Goal: Contribute content

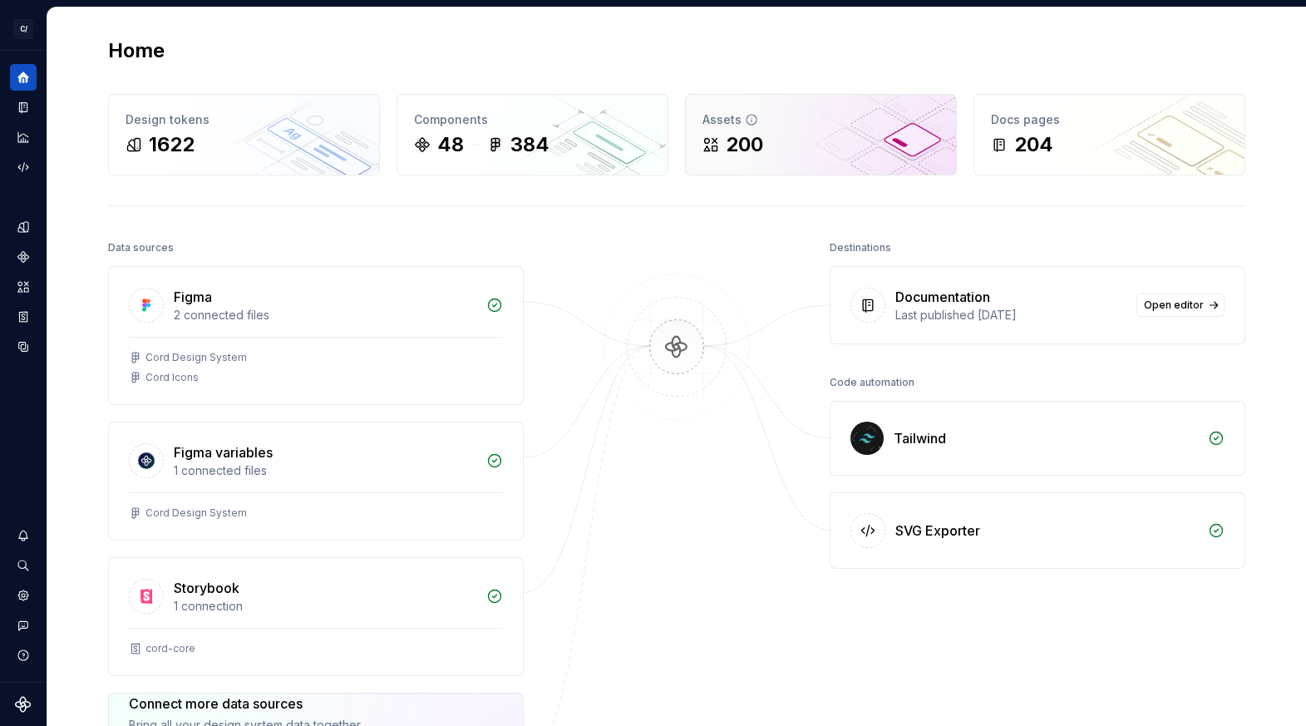
scroll to position [1, 0]
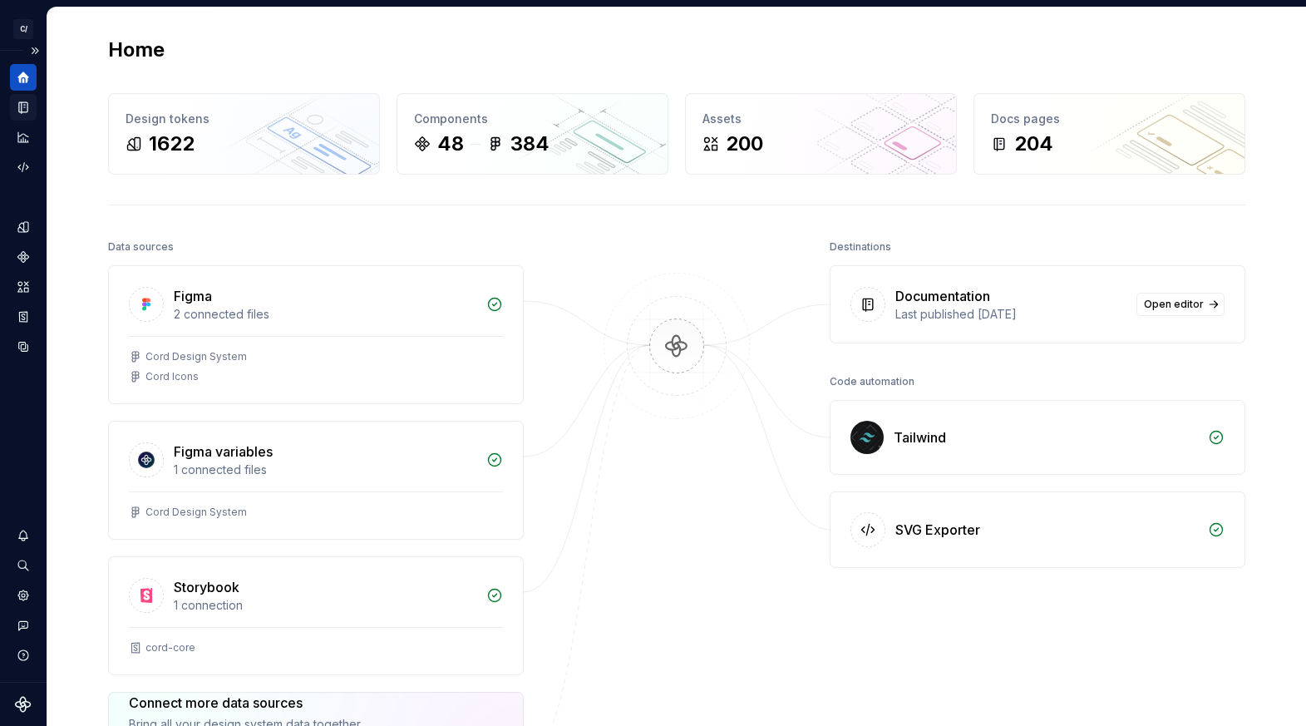
click at [30, 103] on div "Documentation" at bounding box center [23, 107] width 27 height 27
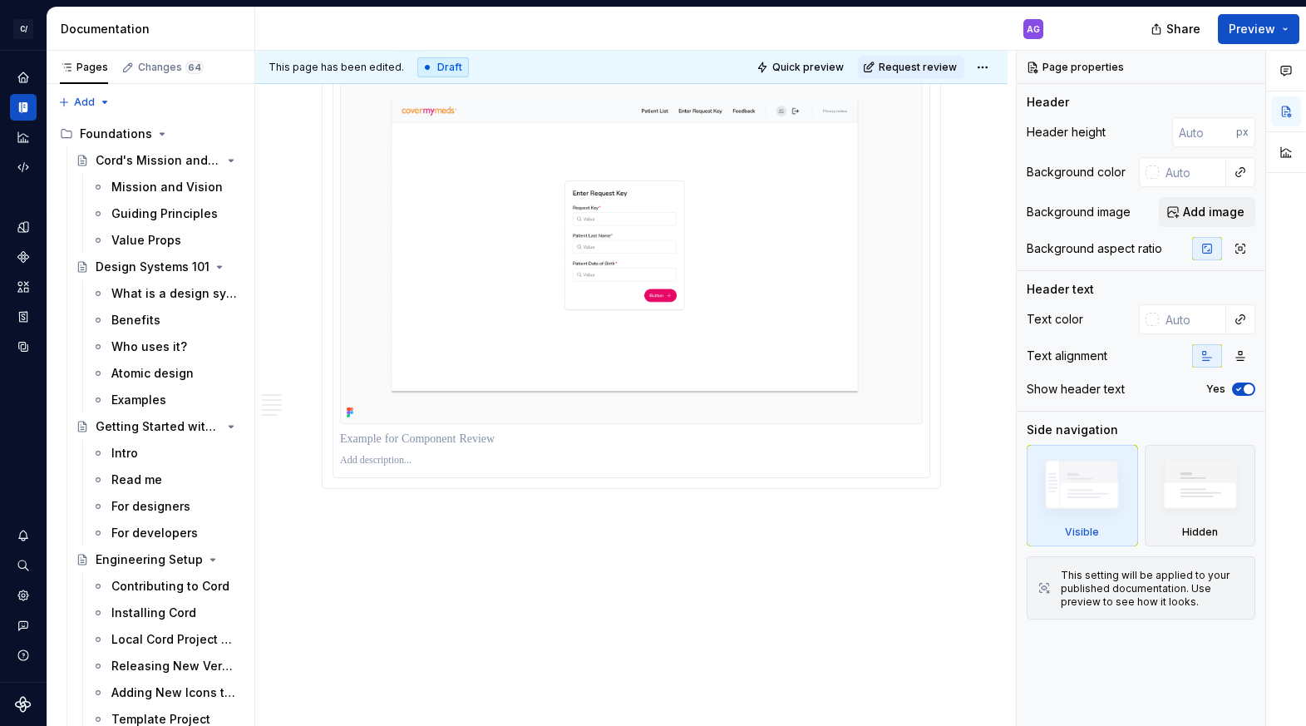
scroll to position [2642, 0]
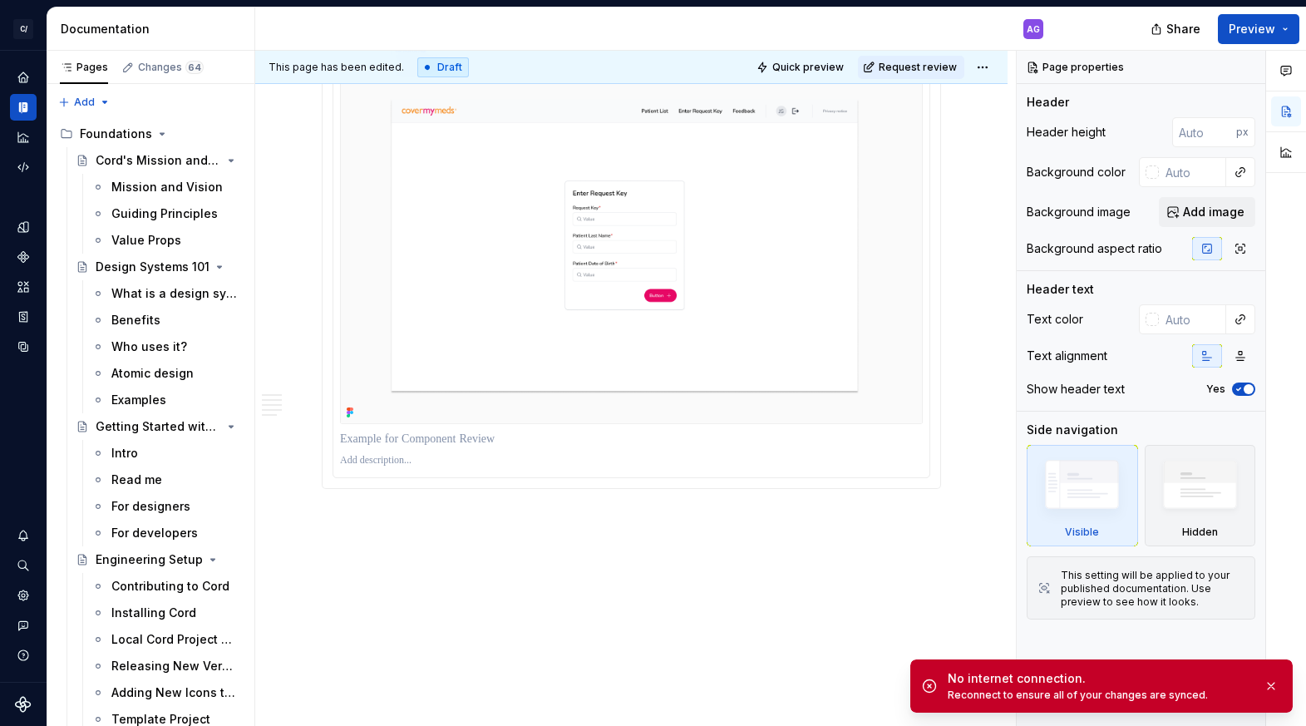
type textarea "*"
